Goal: Task Accomplishment & Management: Manage account settings

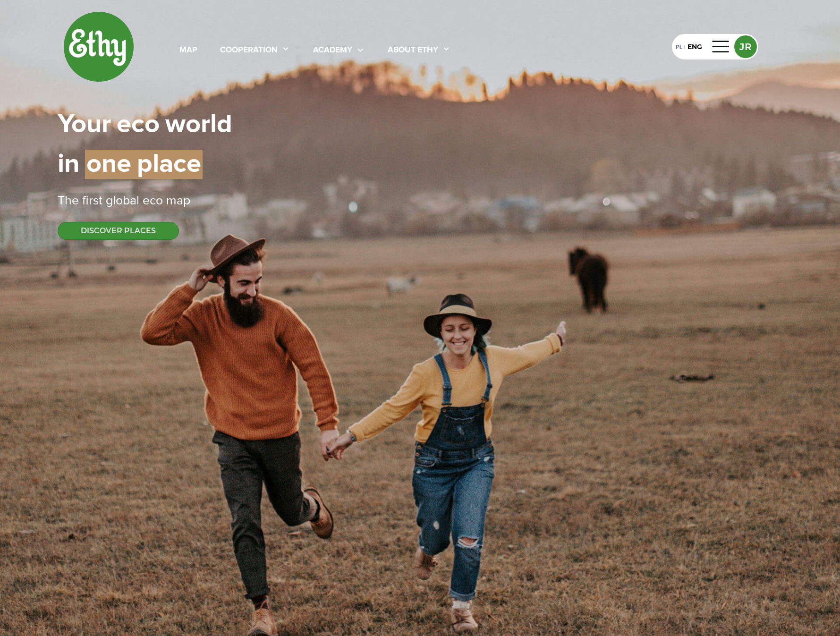
select select
click at [714, 48] on div at bounding box center [721, 46] width 23 height 15
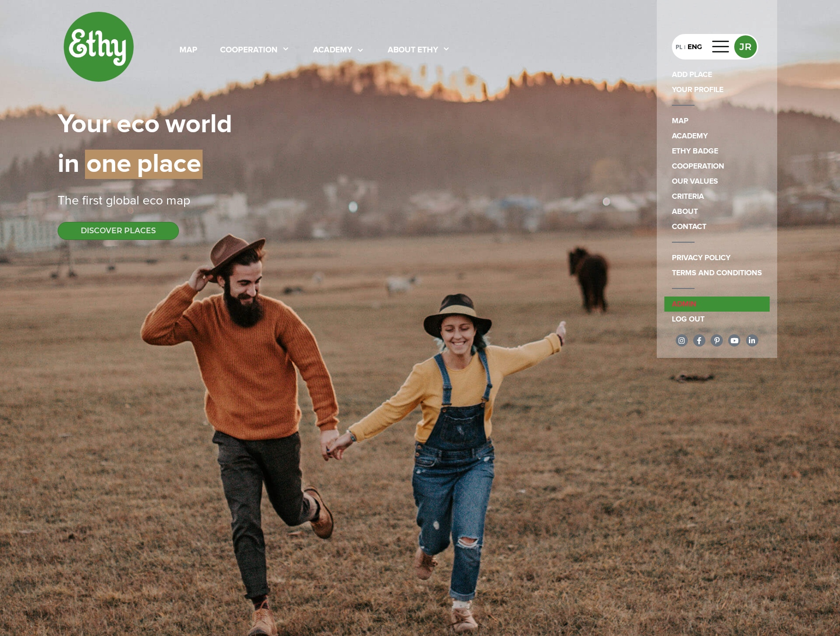
click at [695, 306] on link "admin" at bounding box center [716, 304] width 105 height 15
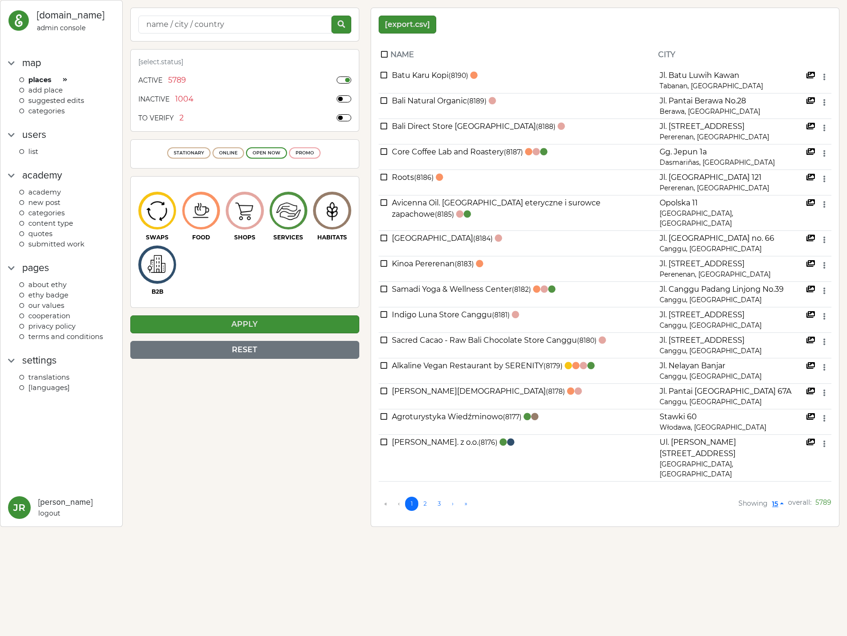
click at [38, 189] on span "Academy" at bounding box center [44, 192] width 33 height 8
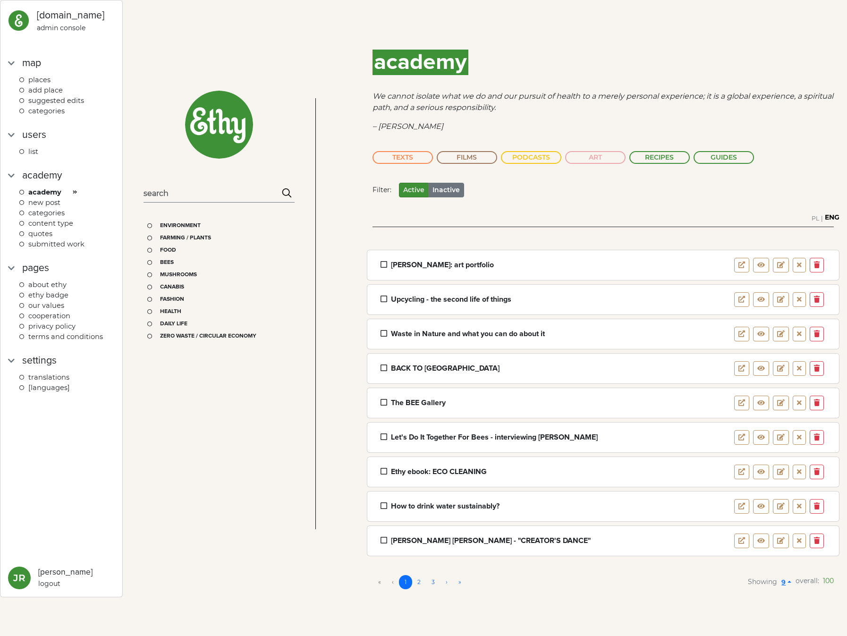
click at [45, 198] on span "New post" at bounding box center [44, 202] width 32 height 8
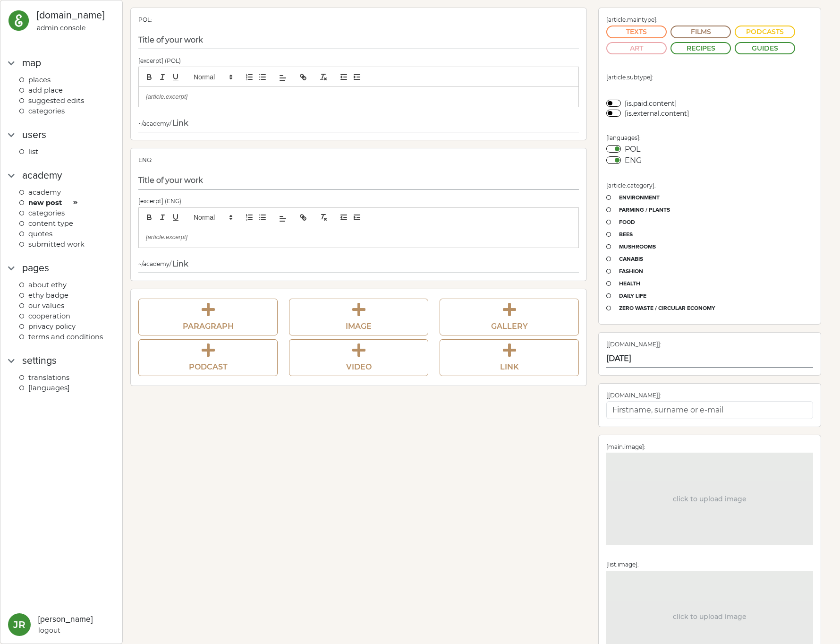
click at [28, 23] on img at bounding box center [18, 20] width 21 height 21
select select
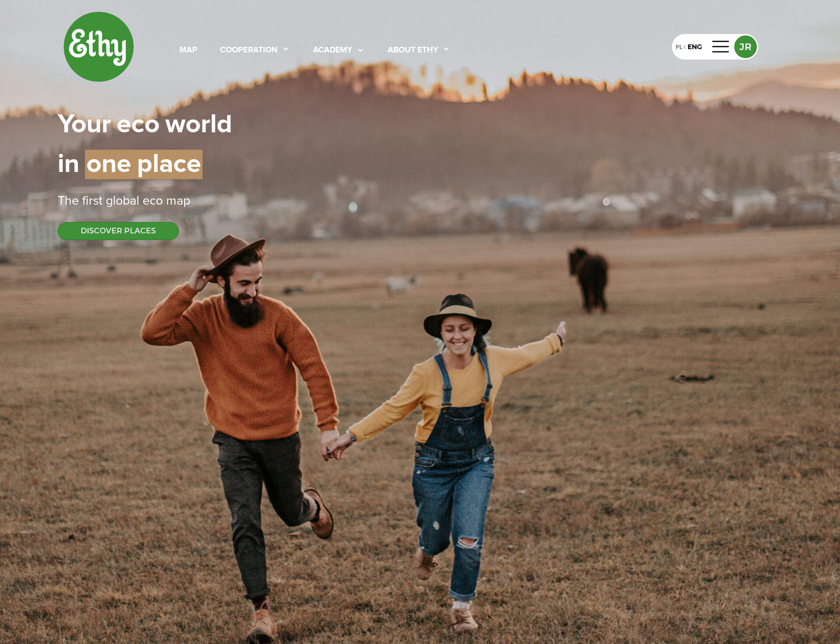
click at [117, 49] on img at bounding box center [98, 46] width 71 height 71
click at [588, 88] on div "map cooperation academy About ethy PL | ENG JR Your | eco | world in | one | pl…" at bounding box center [420, 125] width 725 height 251
click at [714, 45] on div at bounding box center [721, 46] width 23 height 15
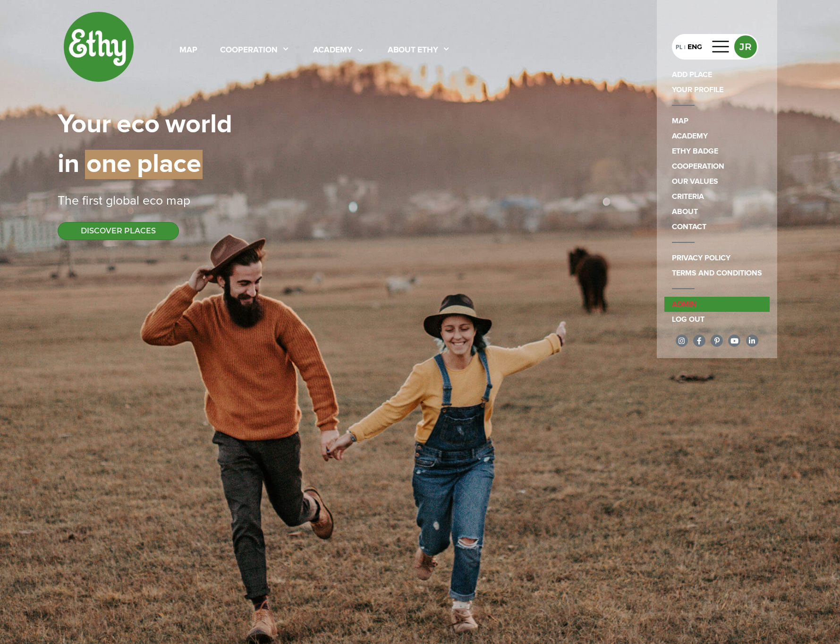
click at [706, 310] on link "admin" at bounding box center [716, 304] width 105 height 15
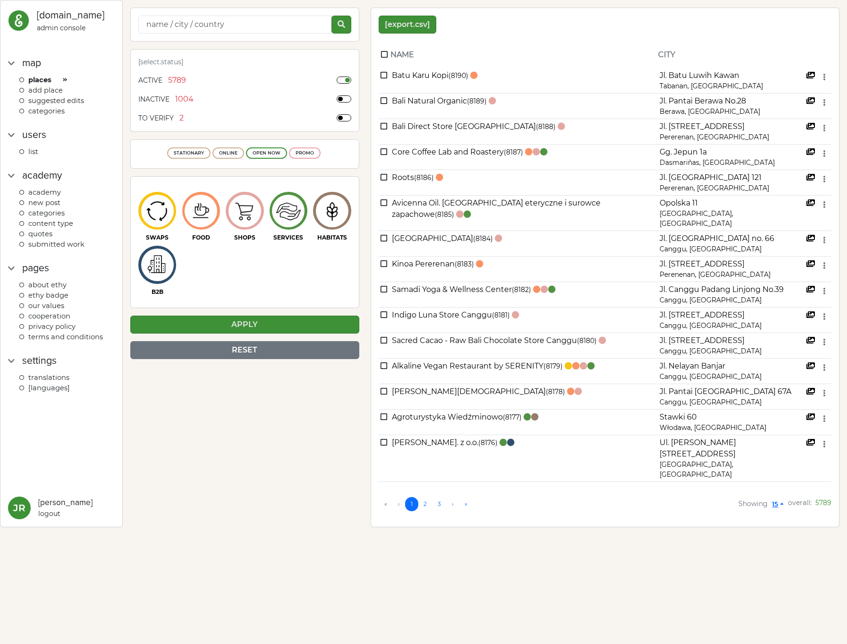
click at [57, 110] on span "categories" at bounding box center [46, 111] width 36 height 8
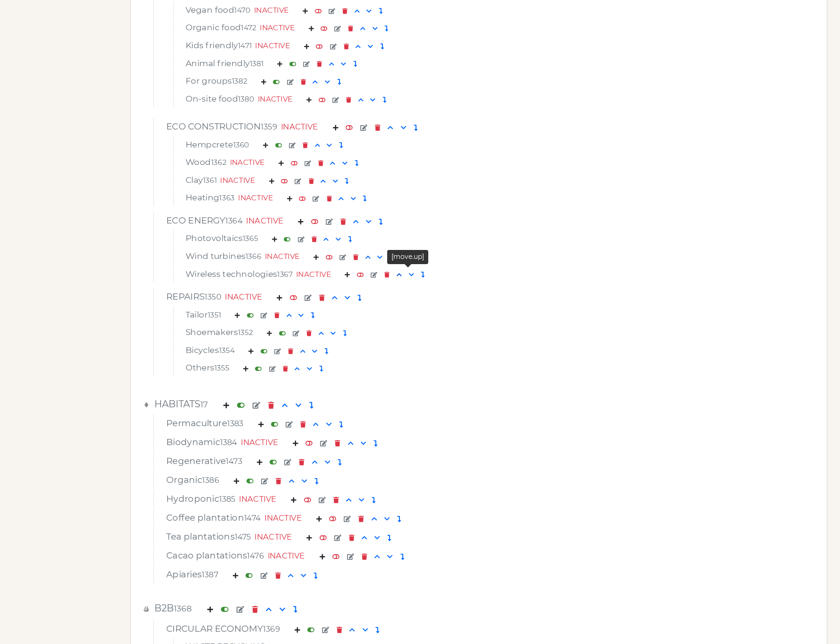
scroll to position [3373, 0]
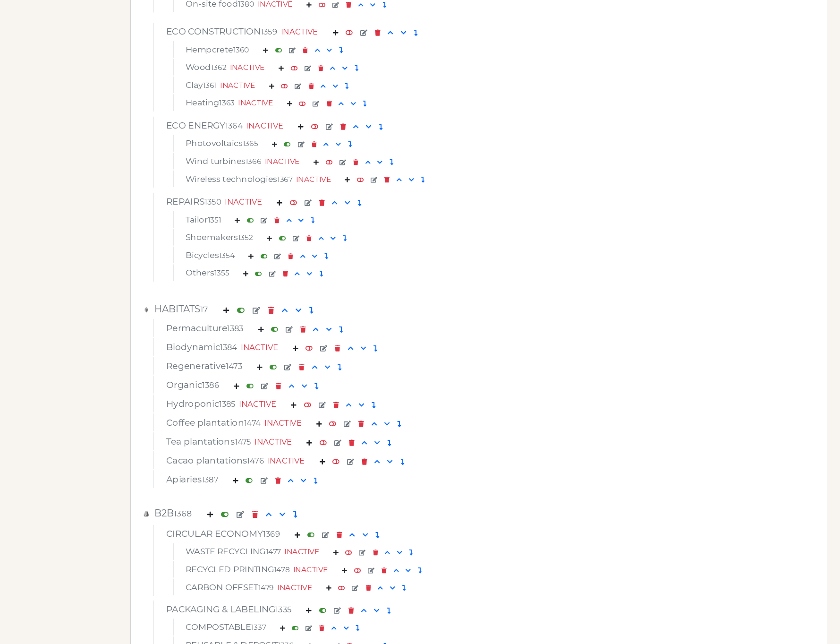
click at [254, 387] on em at bounding box center [249, 385] width 7 height 6
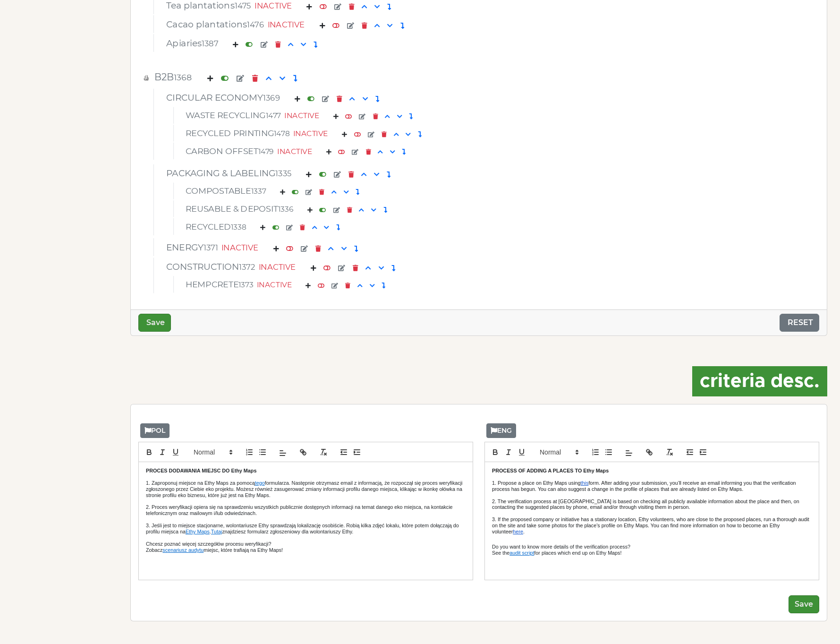
click at [172, 323] on div "Save RESET" at bounding box center [479, 322] width 696 height 26
click at [161, 323] on button "Save" at bounding box center [154, 323] width 33 height 18
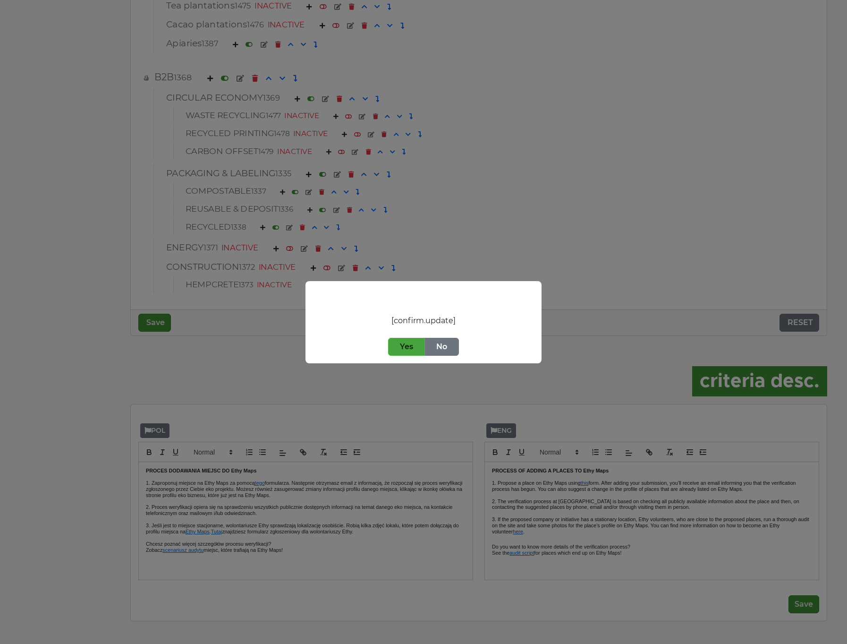
click at [419, 340] on button "Yes" at bounding box center [406, 347] width 37 height 18
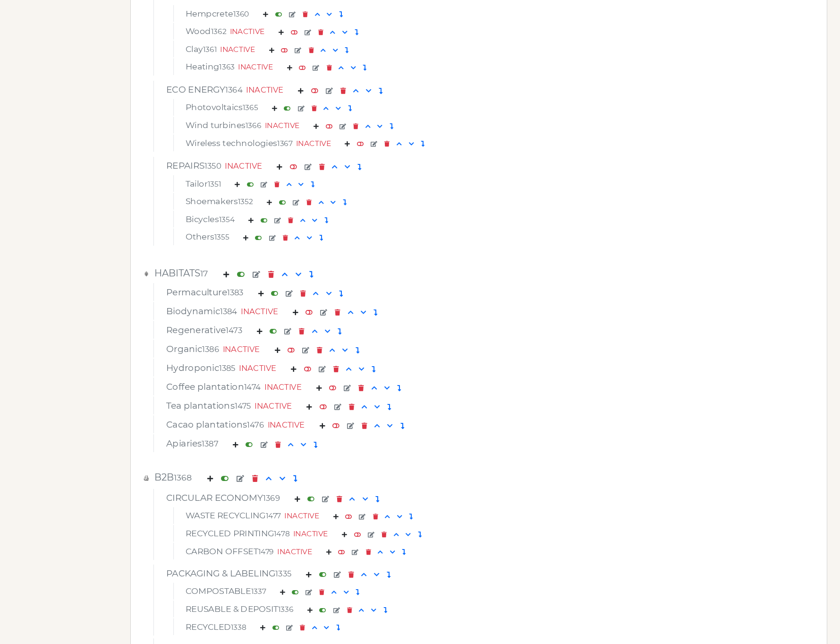
scroll to position [3619, 0]
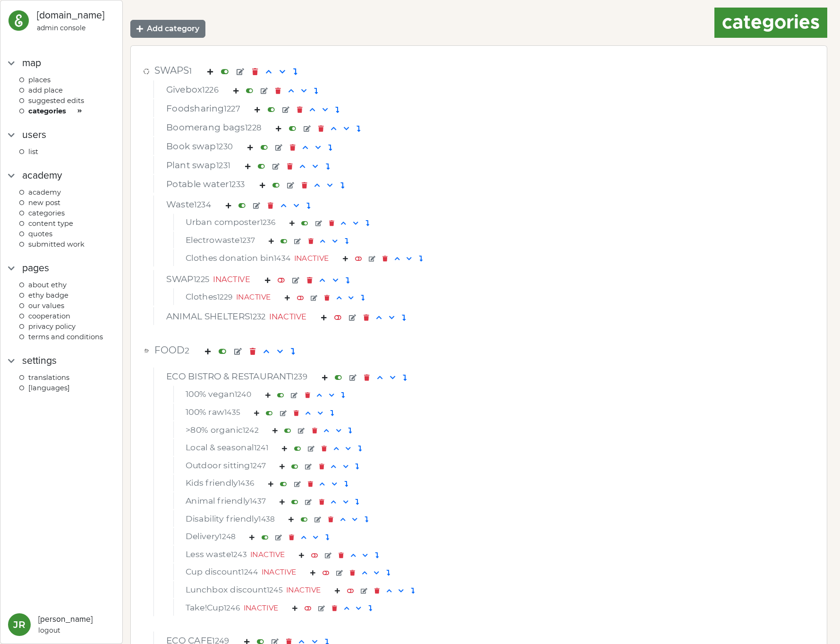
click at [25, 24] on img at bounding box center [18, 20] width 21 height 21
select select
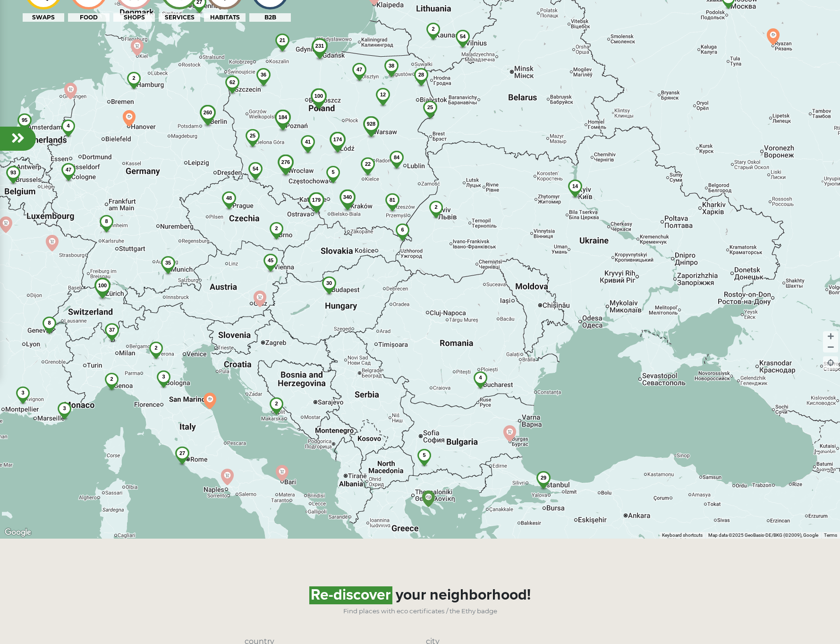
scroll to position [934, 0]
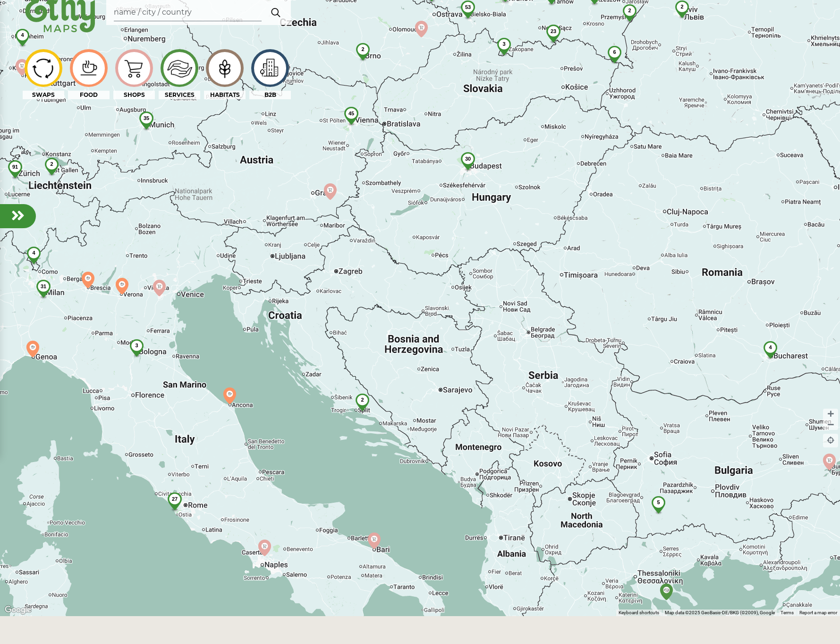
click at [223, 63] on img at bounding box center [225, 68] width 32 height 30
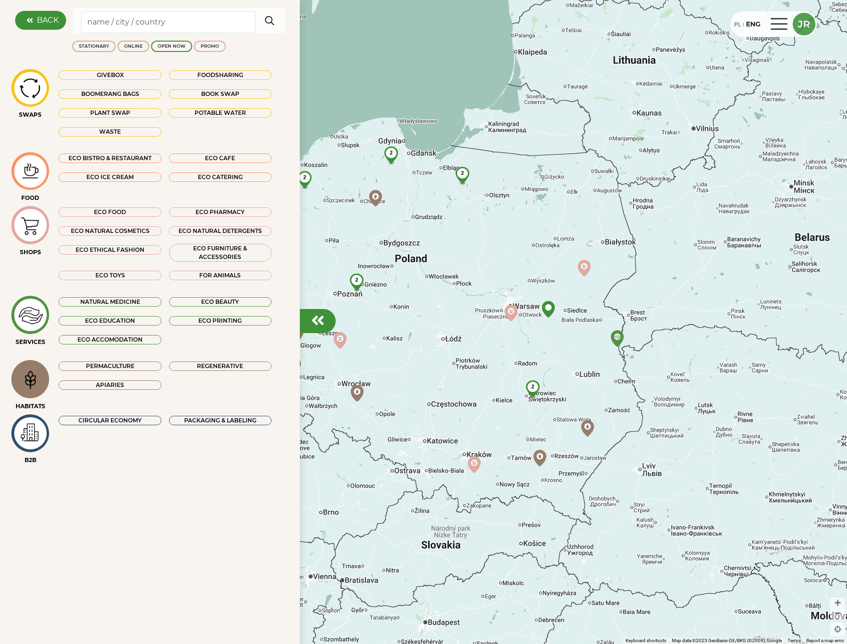
click at [775, 25] on div at bounding box center [779, 24] width 23 height 15
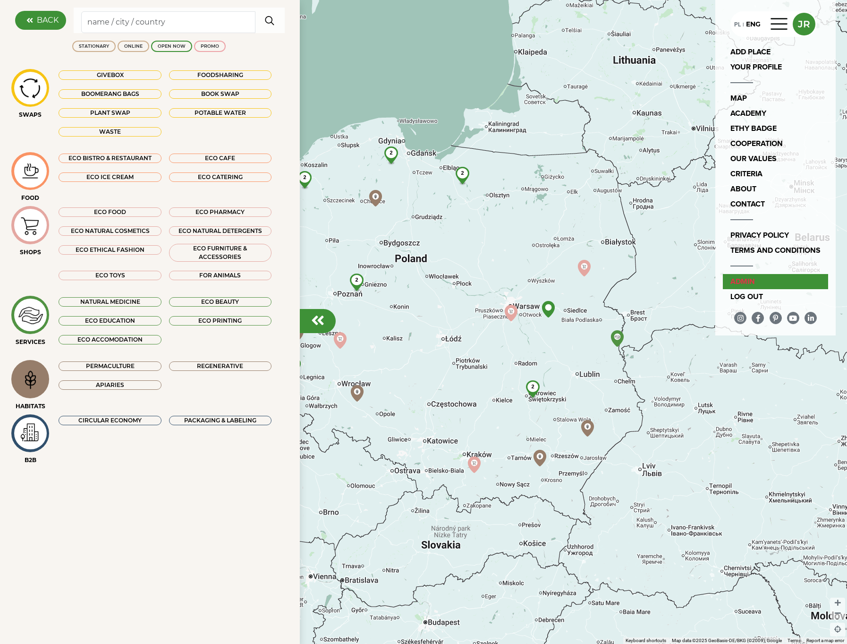
click at [758, 280] on link "admin" at bounding box center [775, 281] width 105 height 15
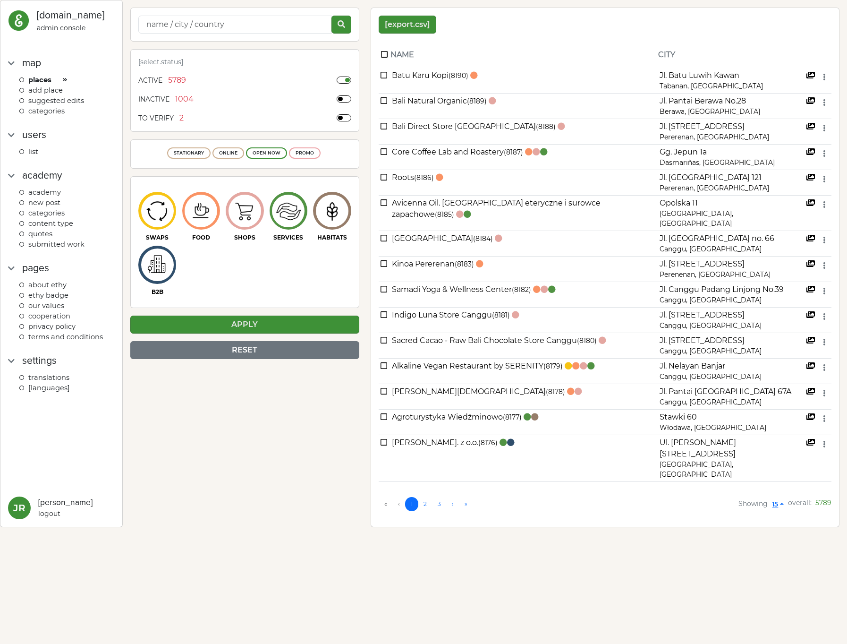
click at [56, 114] on div "map Places ADD PLACE Suggested edits categories" at bounding box center [61, 92] width 107 height 72
click at [57, 110] on span "categories" at bounding box center [46, 111] width 36 height 8
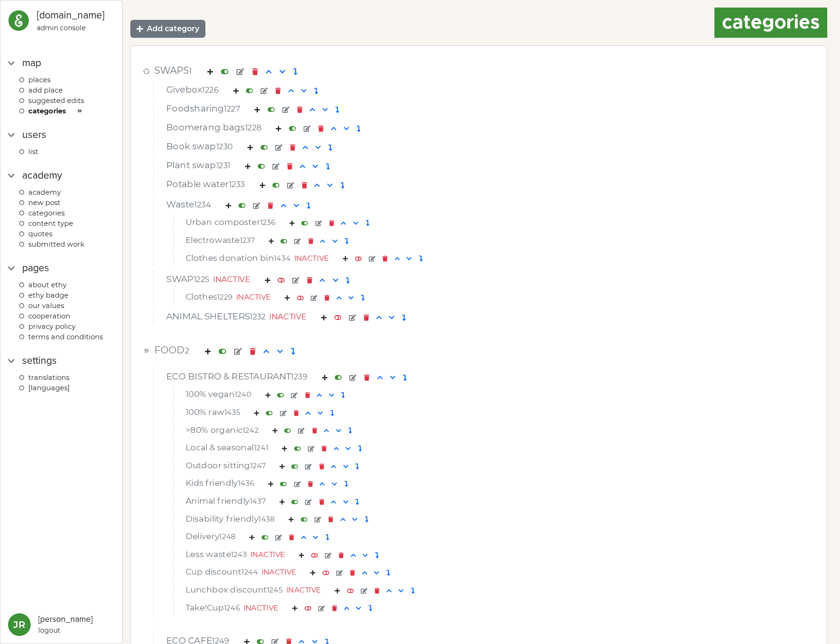
click at [840, 66] on html "[DOMAIN_NAME] admin console map Places ADD PLACE Suggested edits categories Use…" at bounding box center [420, 322] width 840 height 644
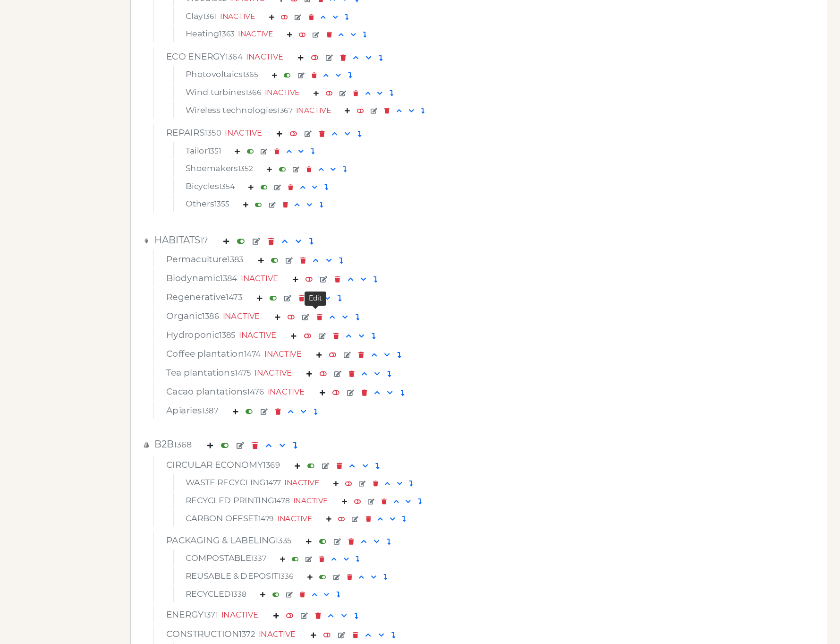
scroll to position [3530, 0]
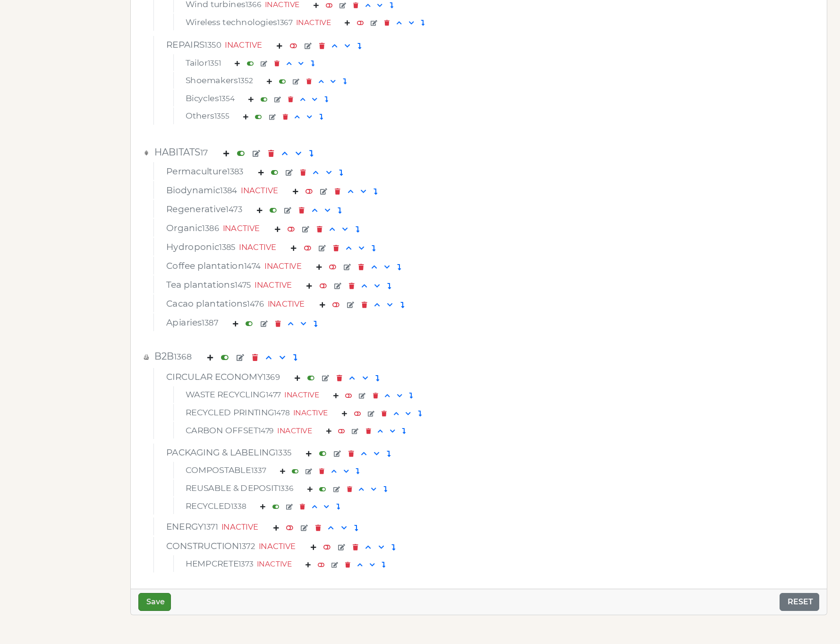
click at [260, 153] on em at bounding box center [257, 153] width 8 height 7
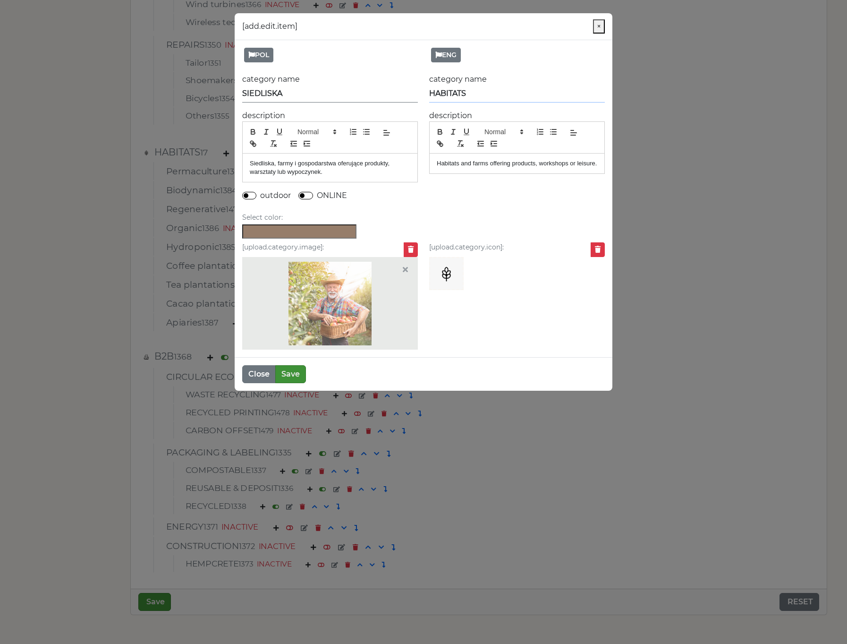
click at [505, 89] on input "HABITATS" at bounding box center [517, 93] width 176 height 17
type input "HABITAT"
click at [290, 371] on button "Save" at bounding box center [290, 374] width 31 height 18
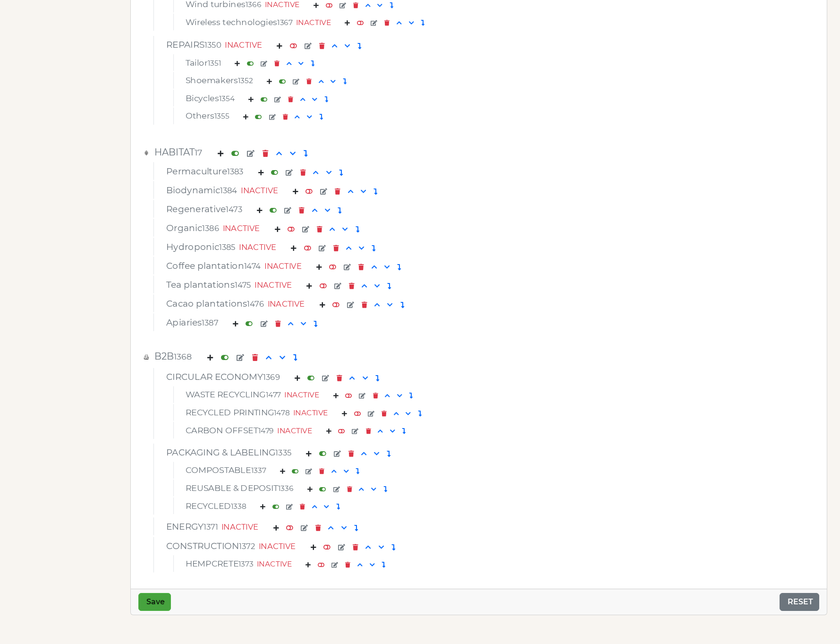
click at [166, 604] on button "Save" at bounding box center [154, 602] width 33 height 18
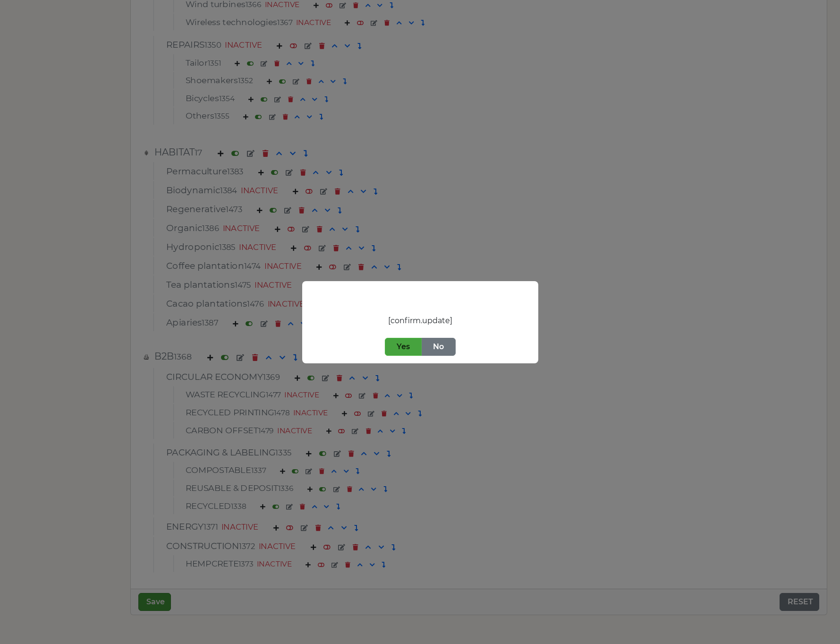
click at [416, 341] on button "Yes" at bounding box center [403, 347] width 37 height 18
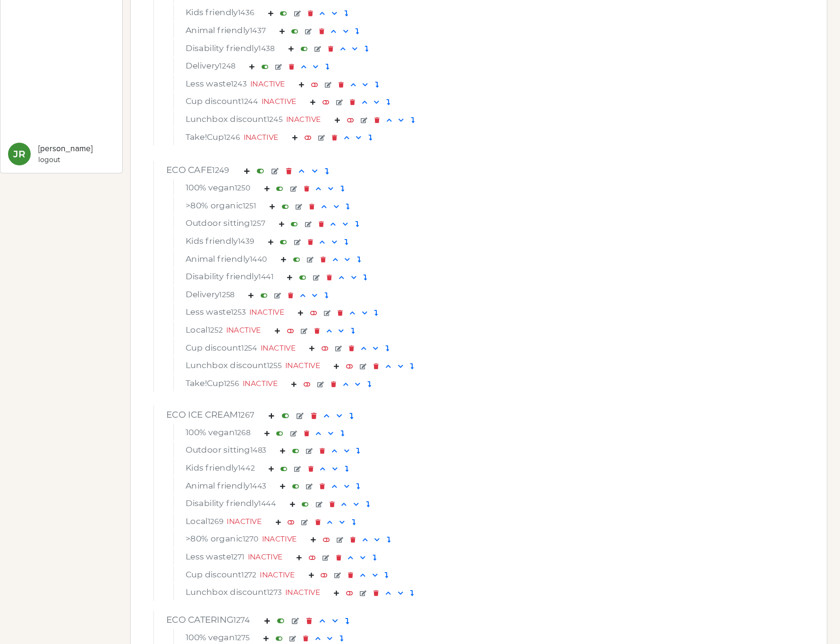
scroll to position [0, 0]
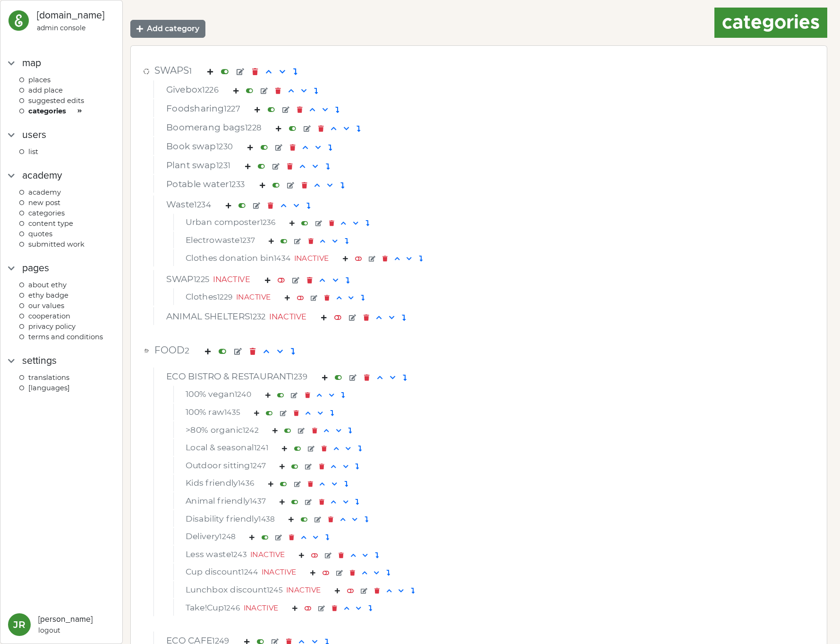
click at [26, 18] on img at bounding box center [18, 20] width 21 height 21
select select
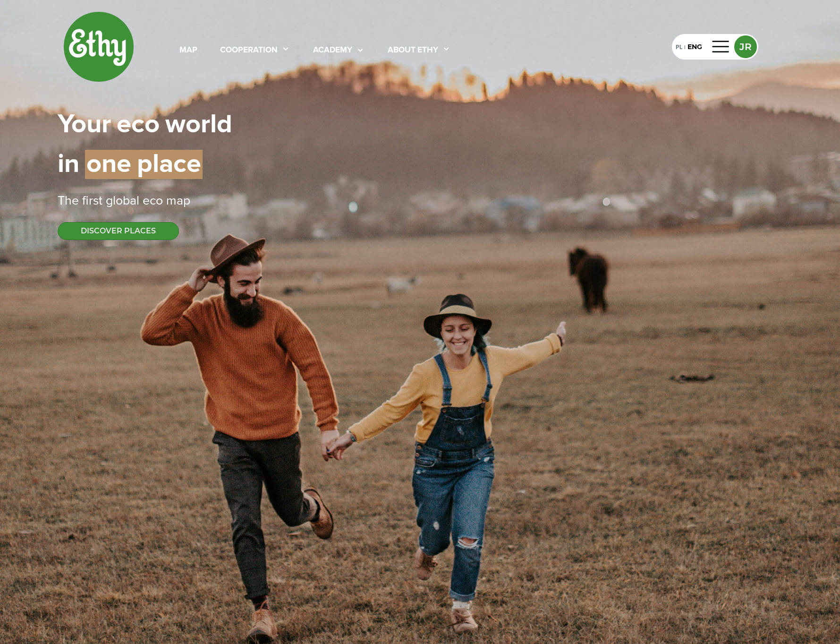
click at [176, 49] on div "map cooperation academy About ethy" at bounding box center [315, 47] width 317 height 20
click at [182, 49] on div "map" at bounding box center [188, 50] width 18 height 12
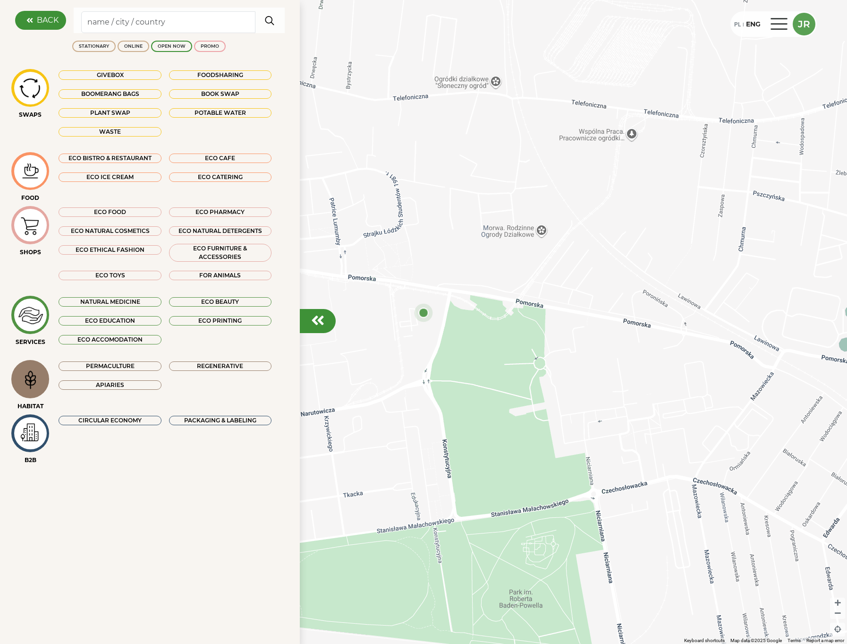
click at [781, 33] on div "PL | ENG JR" at bounding box center [773, 23] width 86 height 25
click at [781, 17] on div at bounding box center [779, 24] width 23 height 15
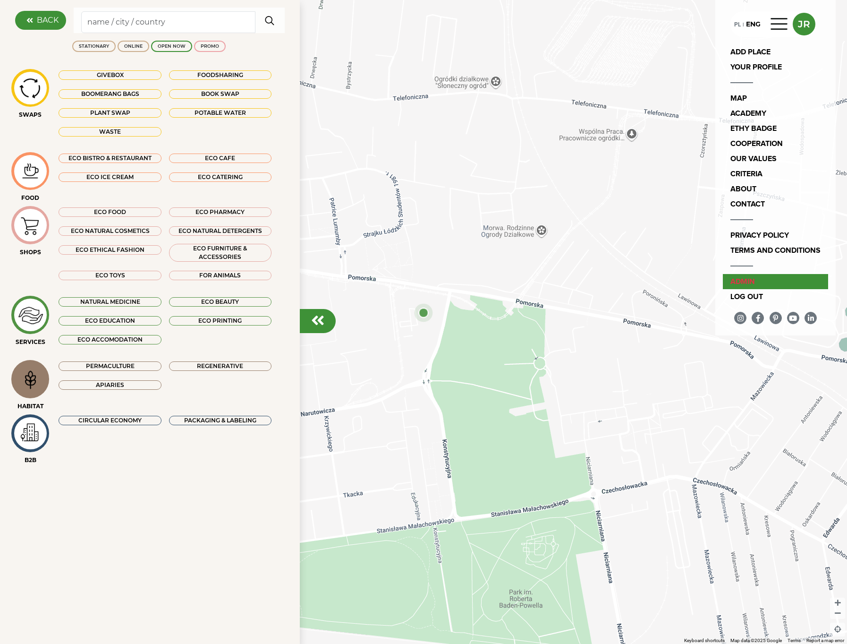
click at [737, 284] on link "admin" at bounding box center [775, 281] width 105 height 15
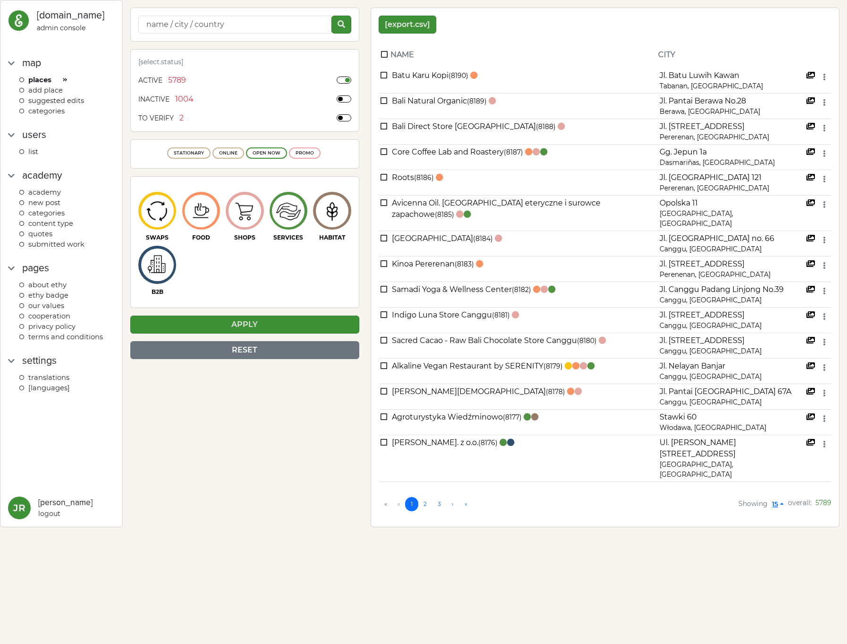
click at [42, 108] on span "categories" at bounding box center [46, 111] width 36 height 8
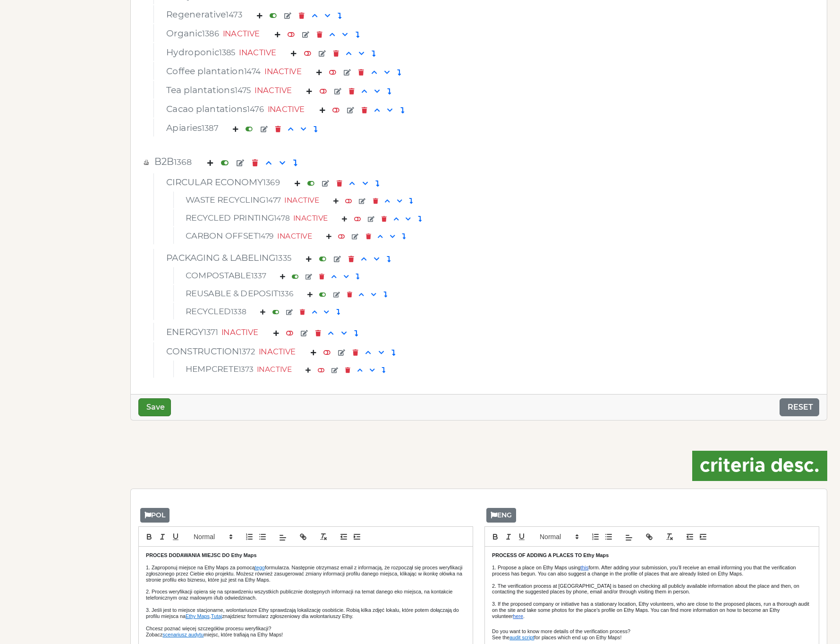
scroll to position [3559, 0]
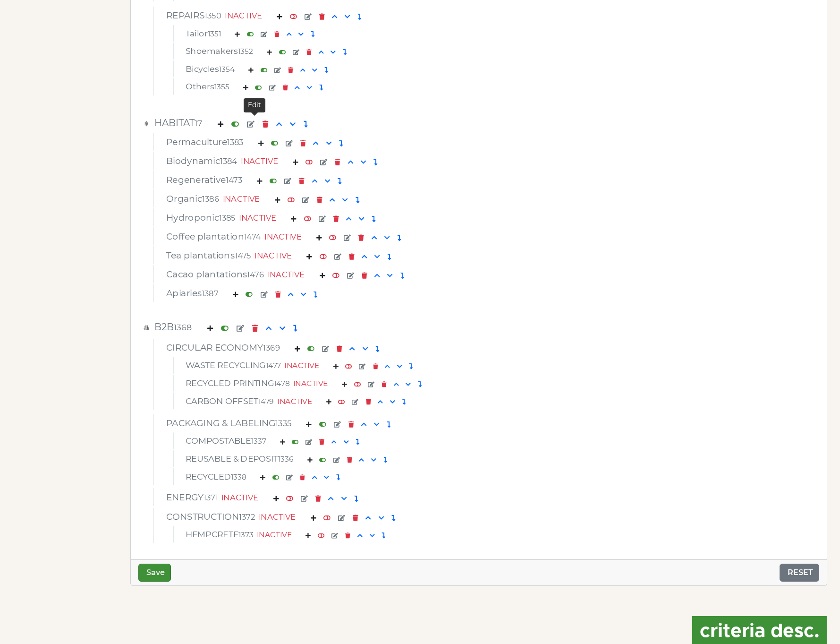
click at [255, 125] on em at bounding box center [251, 124] width 8 height 7
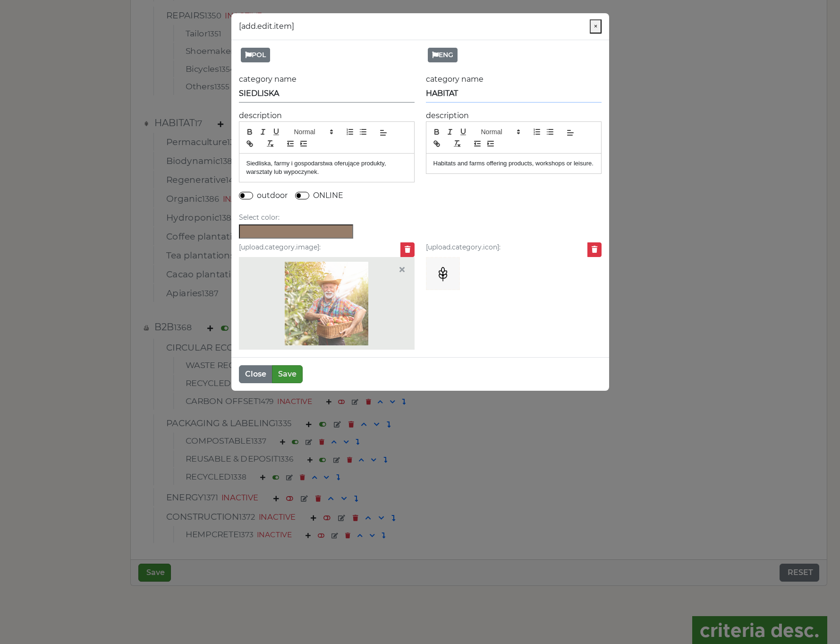
click at [501, 100] on input "HABITAT" at bounding box center [514, 93] width 176 height 17
type input "HABITATS"
click at [297, 379] on button "Save" at bounding box center [287, 374] width 31 height 18
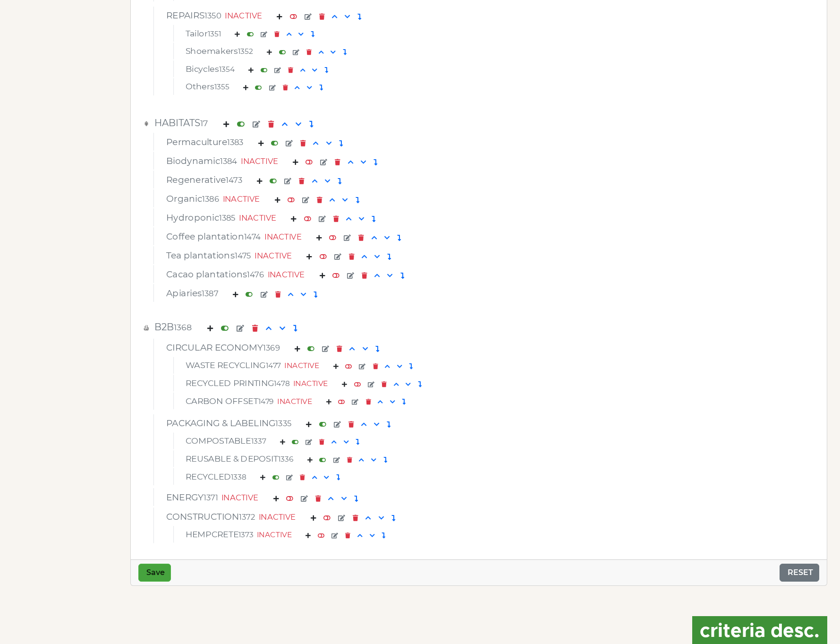
click at [151, 572] on button "Save" at bounding box center [154, 572] width 33 height 18
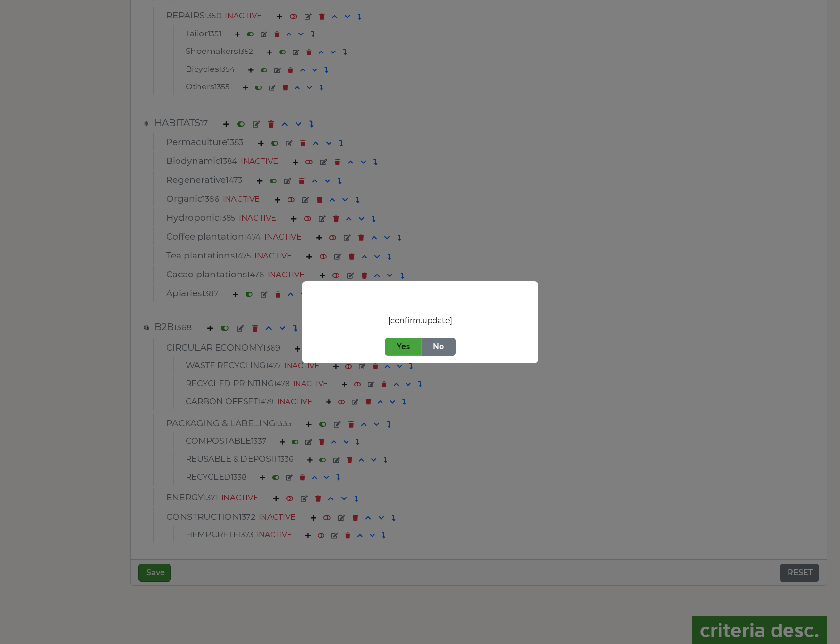
click at [391, 347] on button "Yes" at bounding box center [403, 347] width 37 height 18
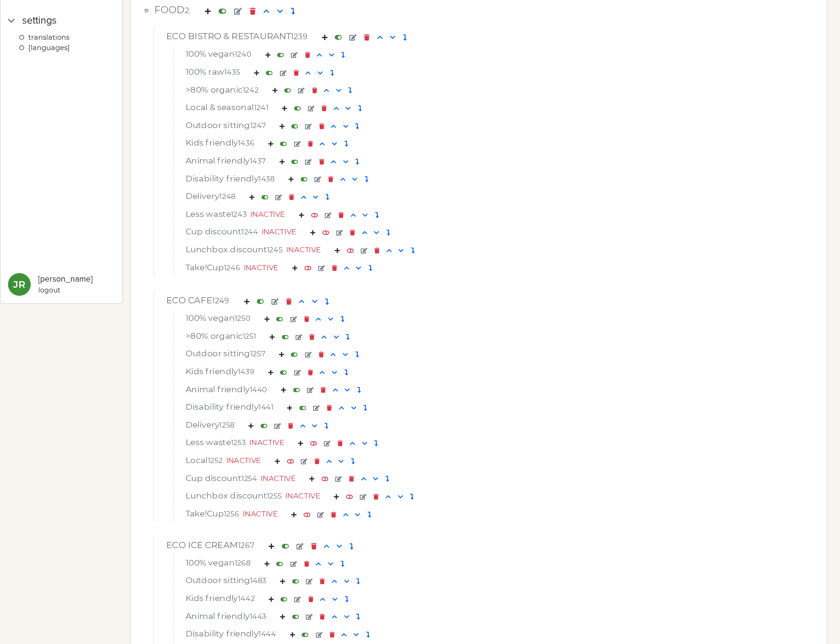
scroll to position [140, 0]
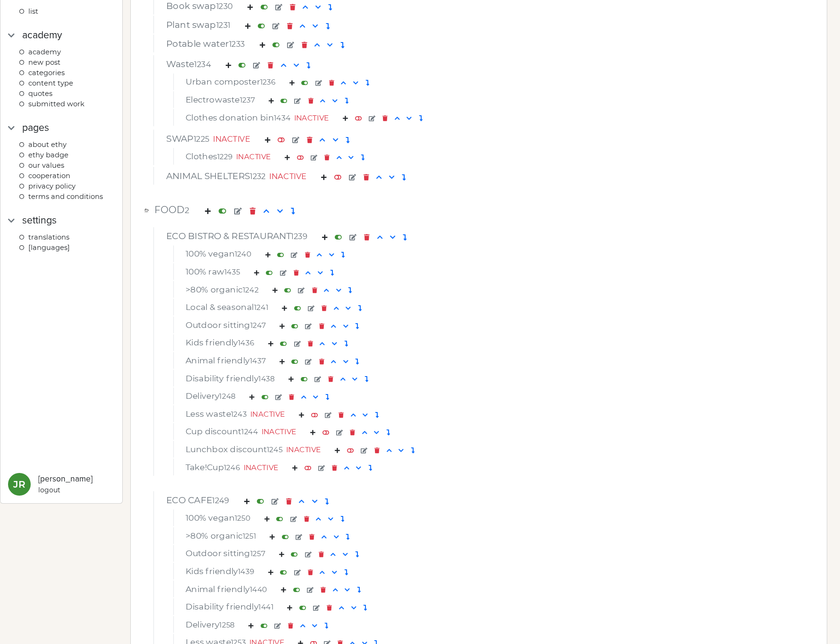
click at [55, 233] on span "Translations" at bounding box center [48, 237] width 41 height 8
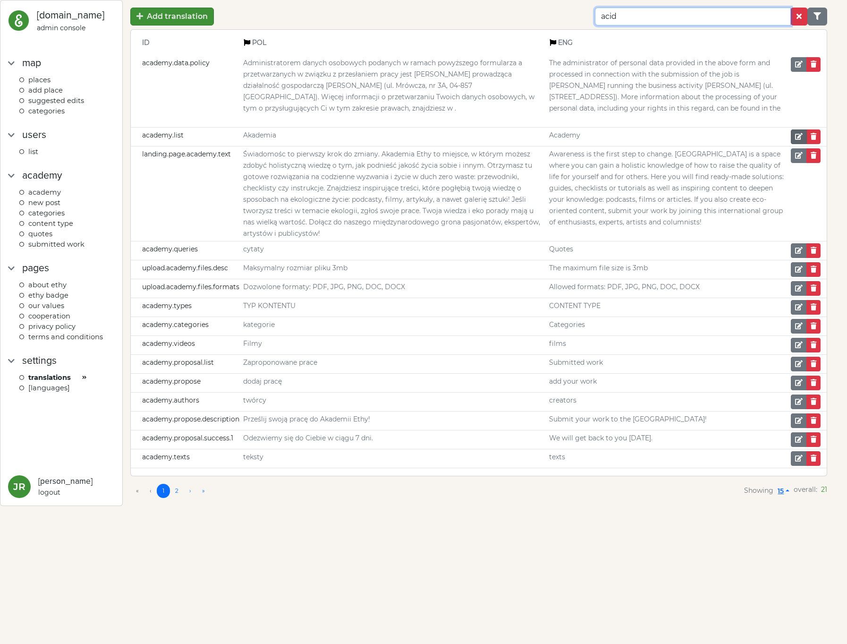
click at [794, 137] on button "Category config" at bounding box center [799, 136] width 16 height 15
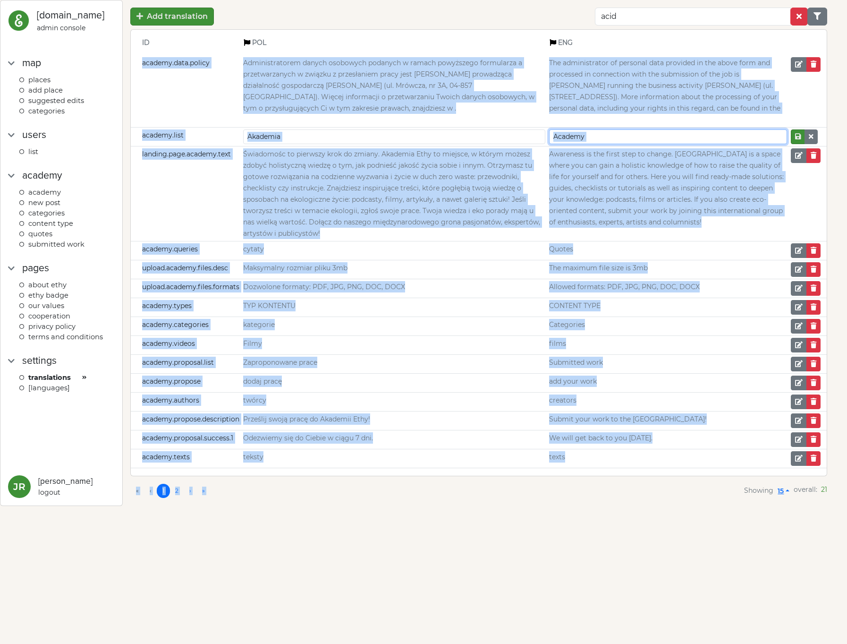
drag, startPoint x: 598, startPoint y: 137, endPoint x: 516, endPoint y: 127, distance: 82.4
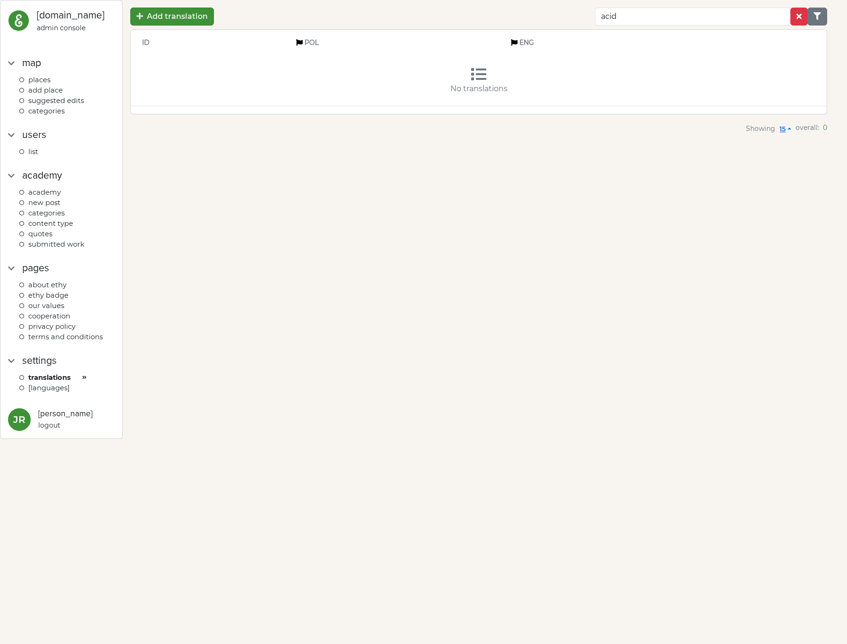
click at [523, 130] on div "Showing 15 overall: 0" at bounding box center [478, 129] width 697 height 30
click at [639, 21] on input "acid" at bounding box center [693, 17] width 196 height 18
type input "acad"
click at [643, 93] on div "No translations" at bounding box center [478, 88] width 673 height 11
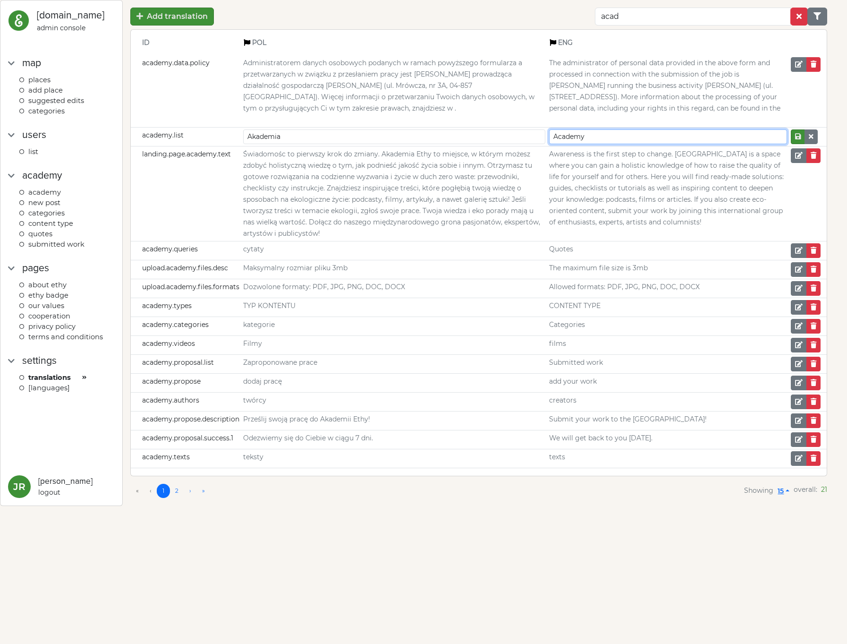
click at [748, 134] on input "Academy" at bounding box center [668, 136] width 238 height 15
type input "A"
type input "Blog"
click at [795, 136] on em "Category config" at bounding box center [798, 136] width 6 height 7
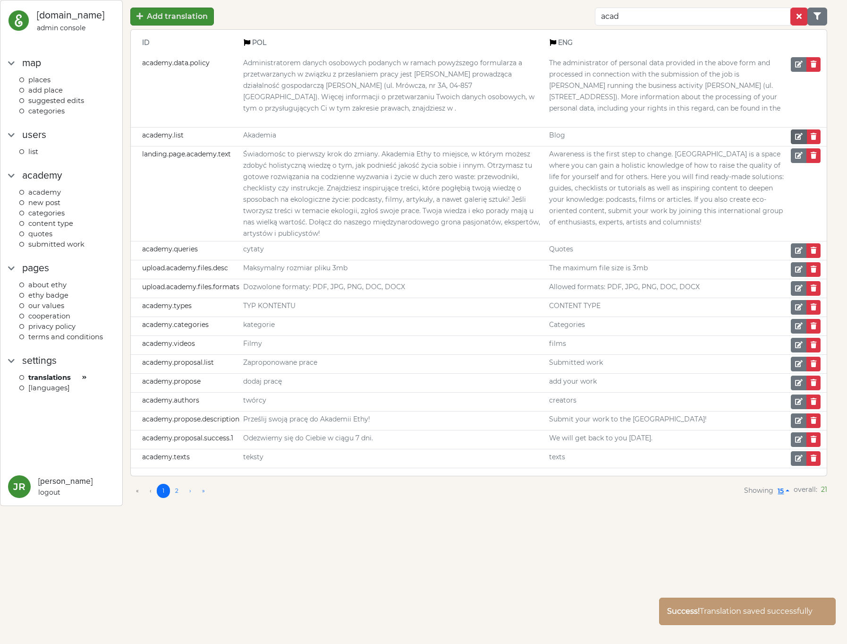
click at [795, 135] on em "Category config" at bounding box center [799, 136] width 8 height 7
click at [437, 140] on input "Akademia" at bounding box center [394, 136] width 302 height 15
click at [673, 137] on input "Blog" at bounding box center [668, 136] width 238 height 15
type input "Akademia"
click at [509, 138] on input "Akademia" at bounding box center [394, 136] width 302 height 15
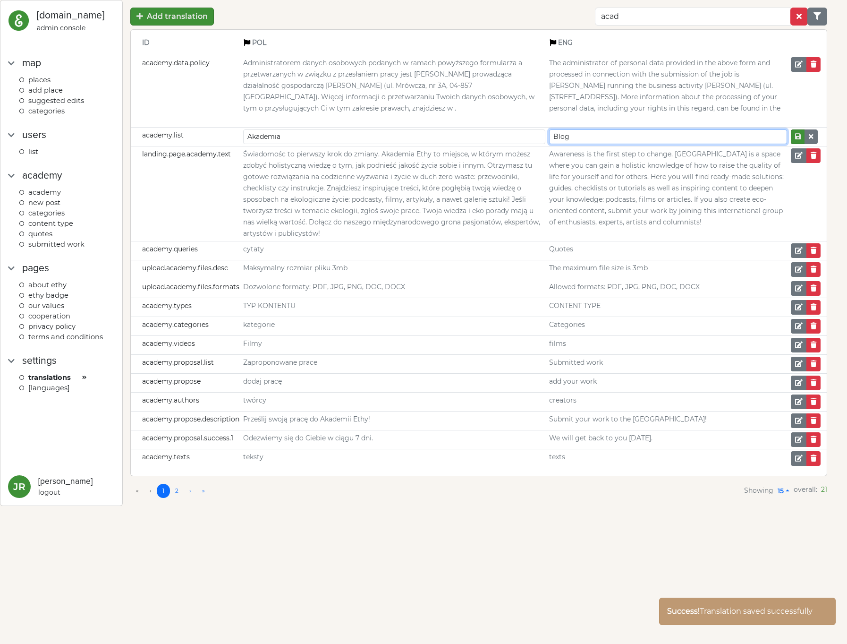
click at [608, 135] on input "Blog" at bounding box center [668, 136] width 238 height 15
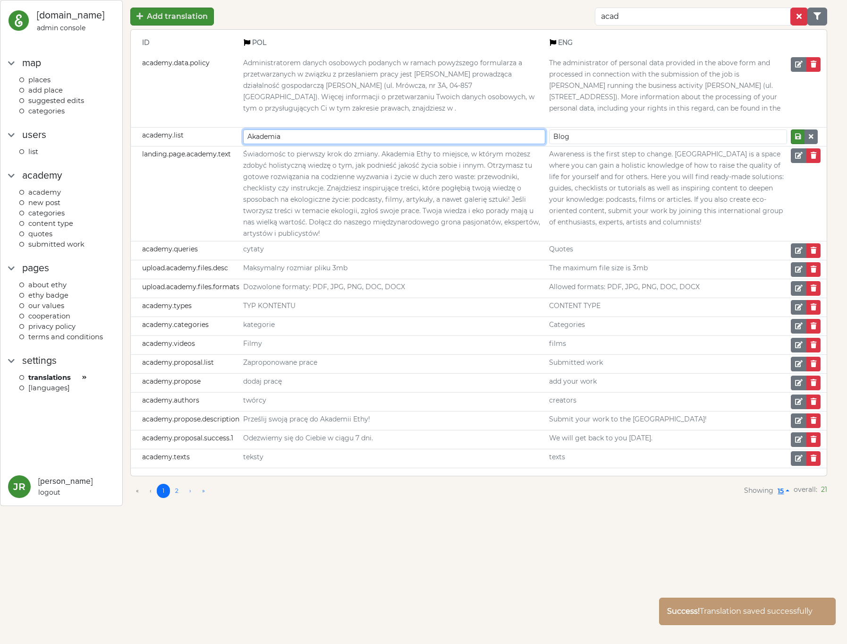
click at [509, 136] on input "Akademia" at bounding box center [394, 136] width 302 height 15
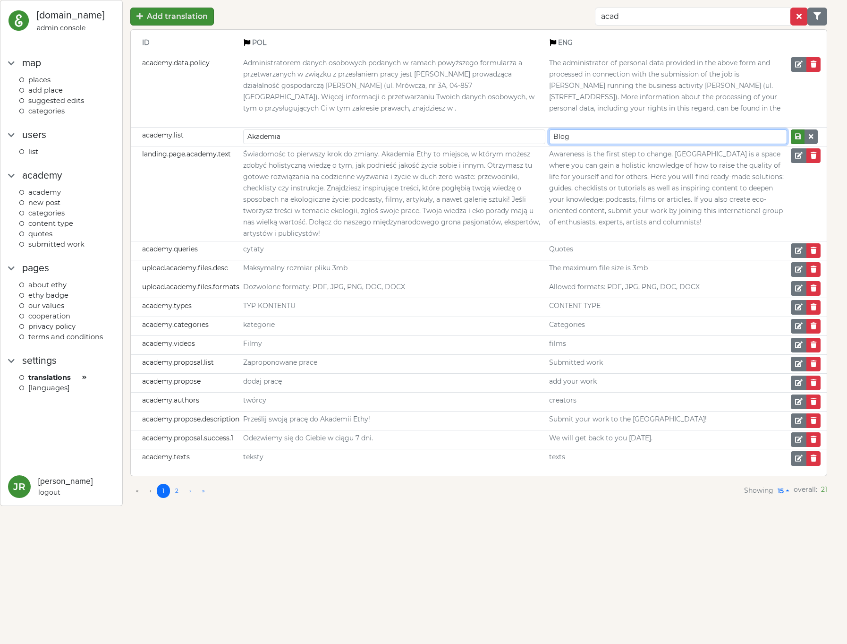
click at [649, 136] on input "Blog" at bounding box center [668, 136] width 238 height 15
type input "Academy"
click at [802, 141] on button "Category config" at bounding box center [798, 136] width 14 height 15
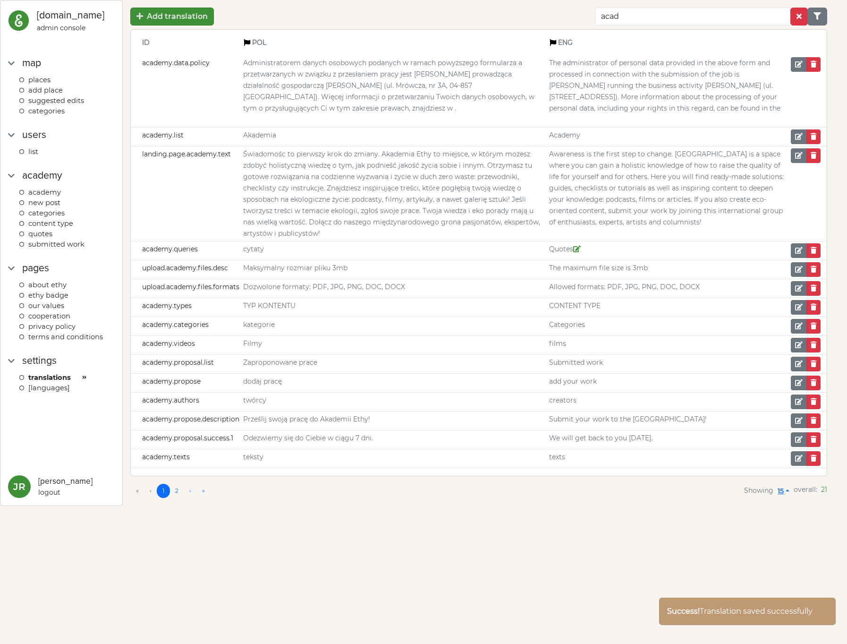
click at [602, 168] on span "Awareness is the first step to change. [GEOGRAPHIC_DATA] is a space where you c…" at bounding box center [666, 188] width 235 height 76
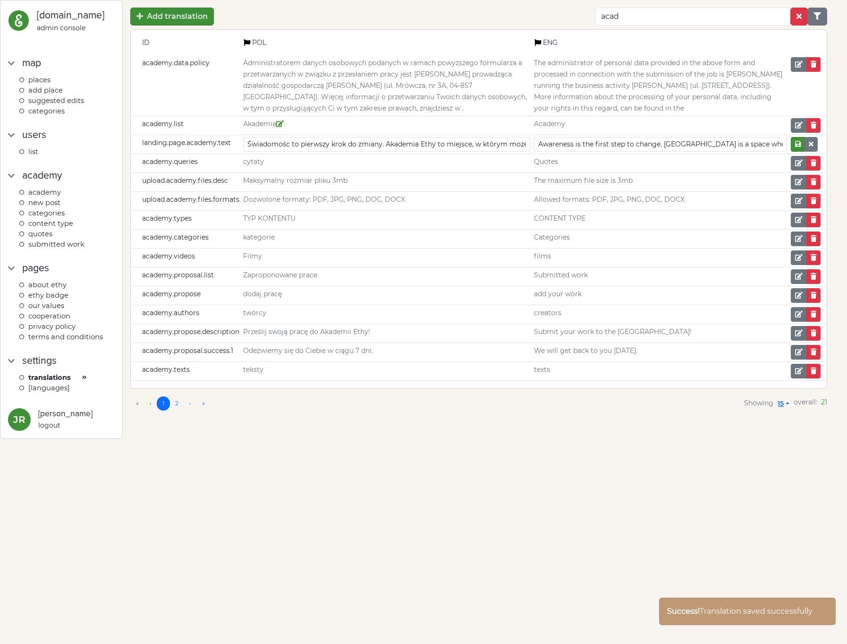
click at [443, 123] on td "Akademia" at bounding box center [386, 125] width 291 height 19
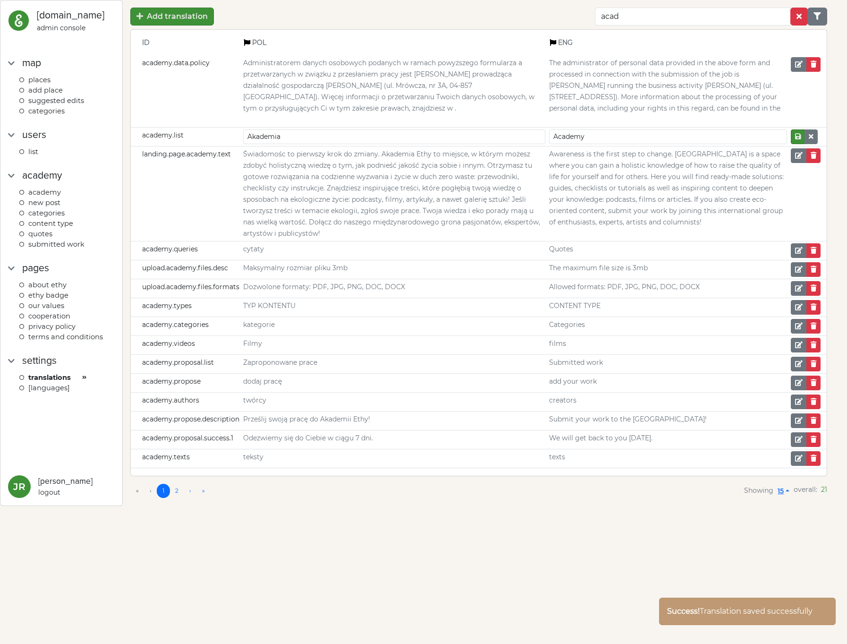
click at [226, 137] on td "academy.list" at bounding box center [186, 136] width 110 height 19
click at [569, 19] on div "Add translation acad" at bounding box center [478, 17] width 697 height 18
click at [803, 19] on button "button" at bounding box center [798, 17] width 17 height 18
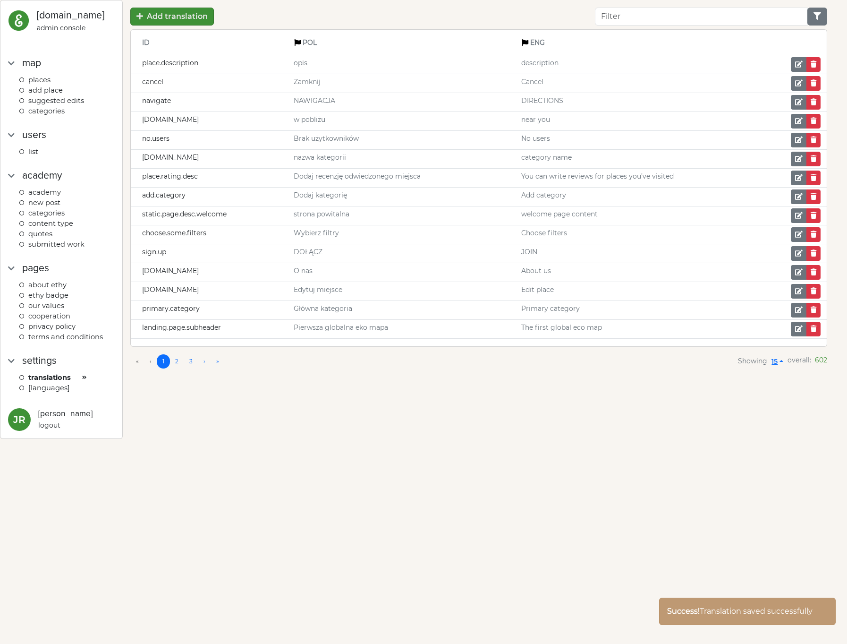
click at [561, 20] on div "Add translation" at bounding box center [478, 17] width 697 height 18
